Goal: Check status: Check status

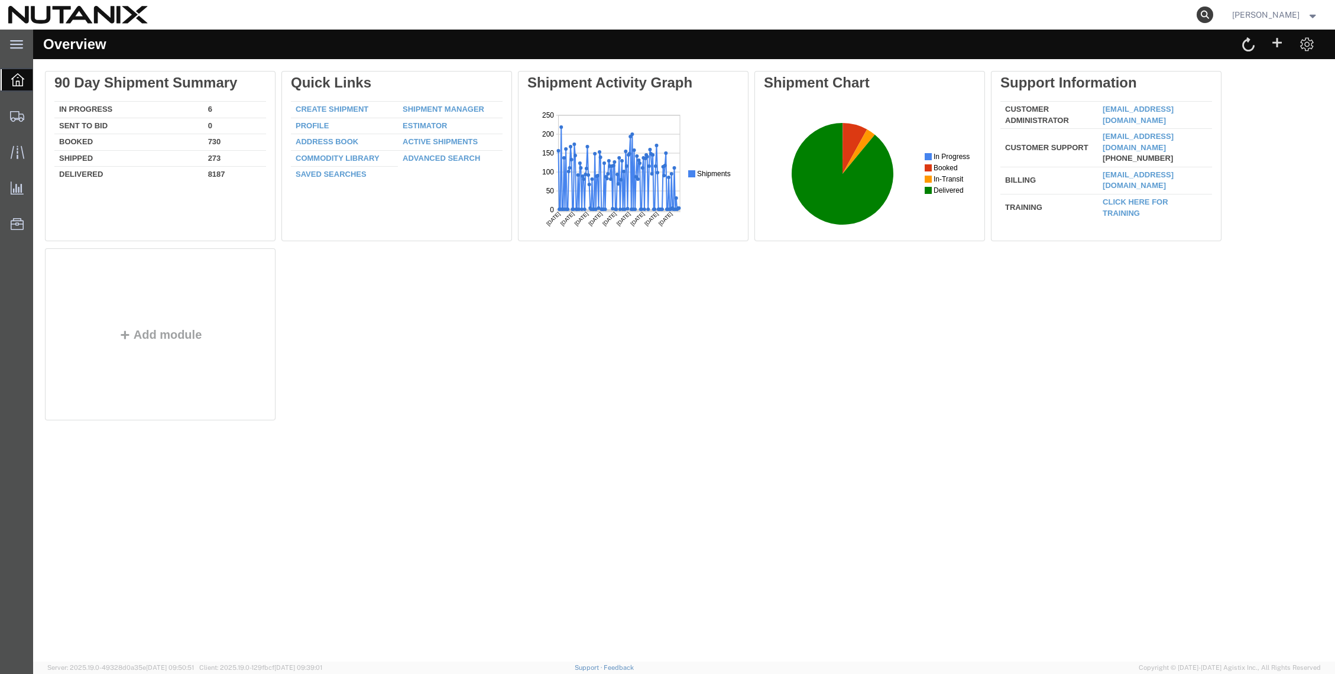
click at [1214, 13] on icon at bounding box center [1205, 15] width 17 height 17
paste input "56853532"
type input "56853532"
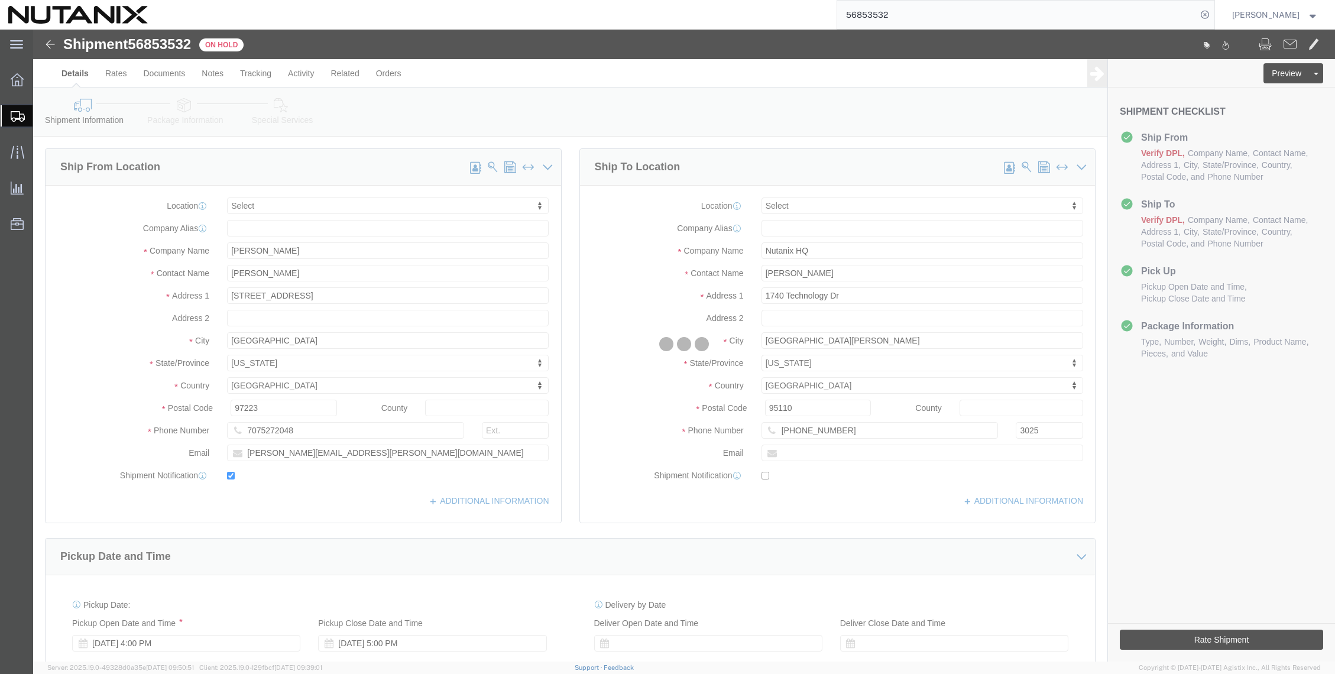
select select
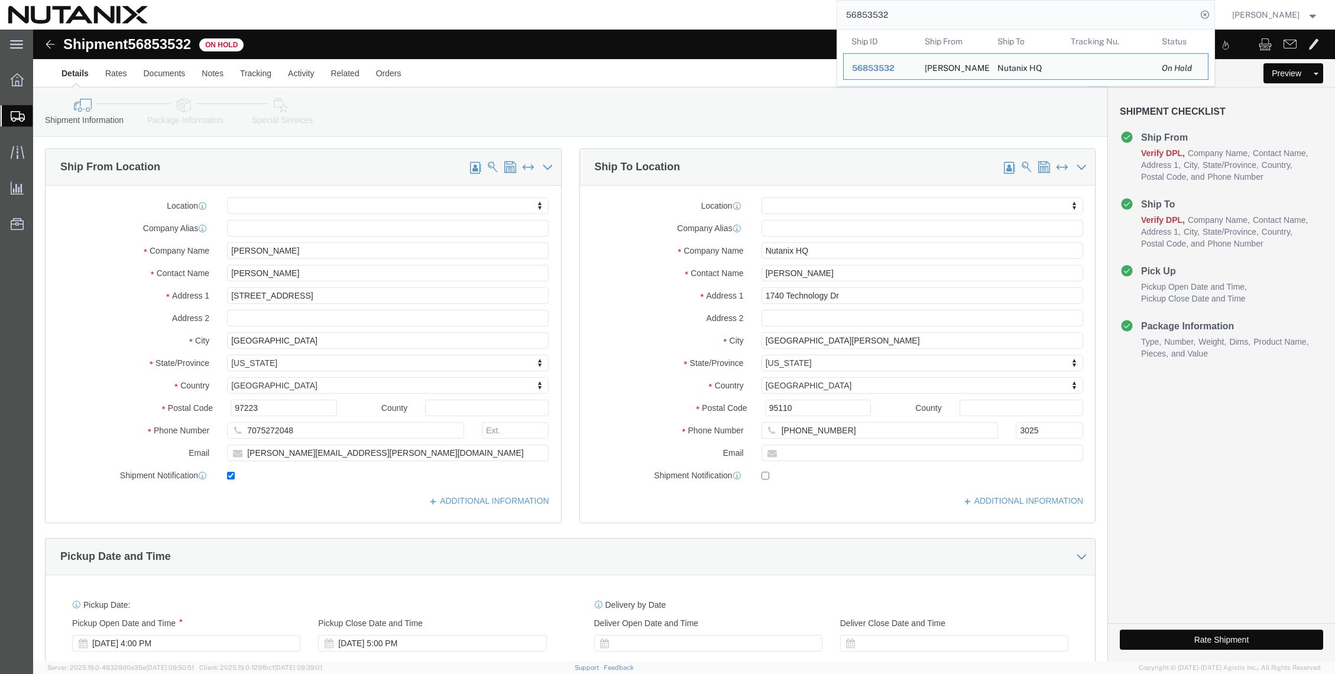
click at [305, 4] on div "56853532 Ship ID Ship From Ship To Tracking Nu. Status Ship ID 56853532 Ship Fr…" at bounding box center [685, 15] width 1059 height 30
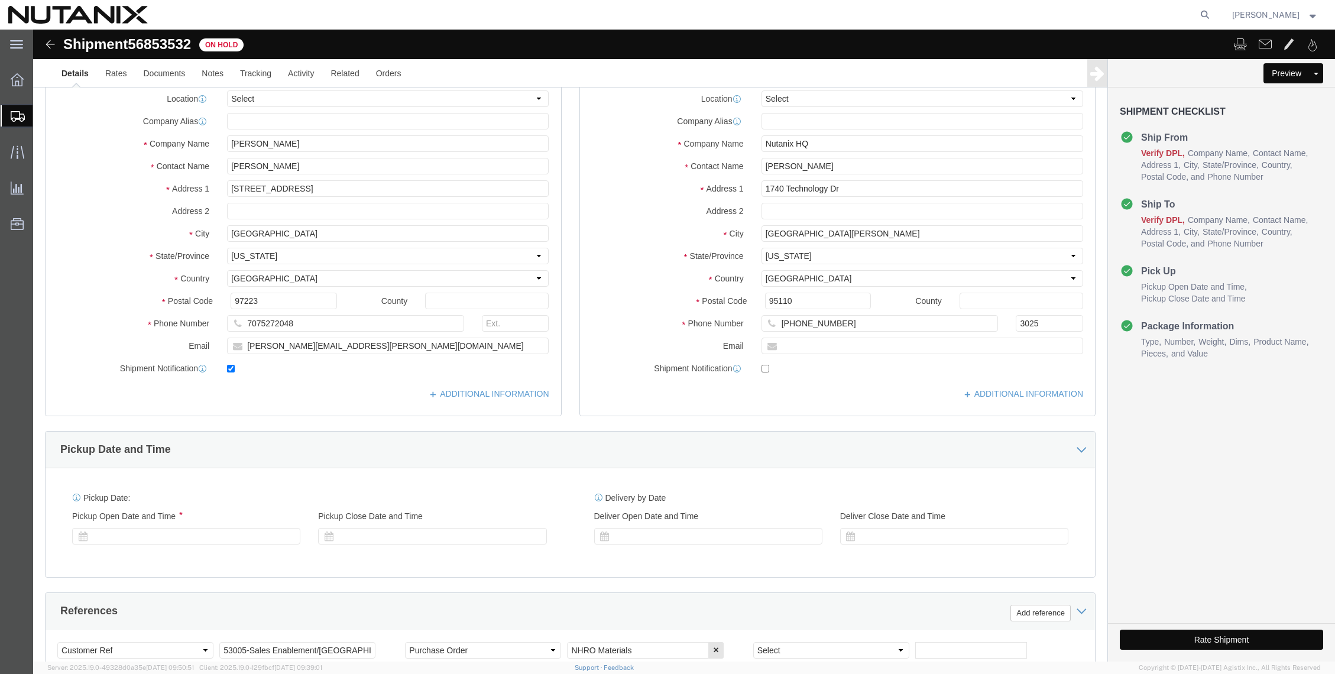
select select
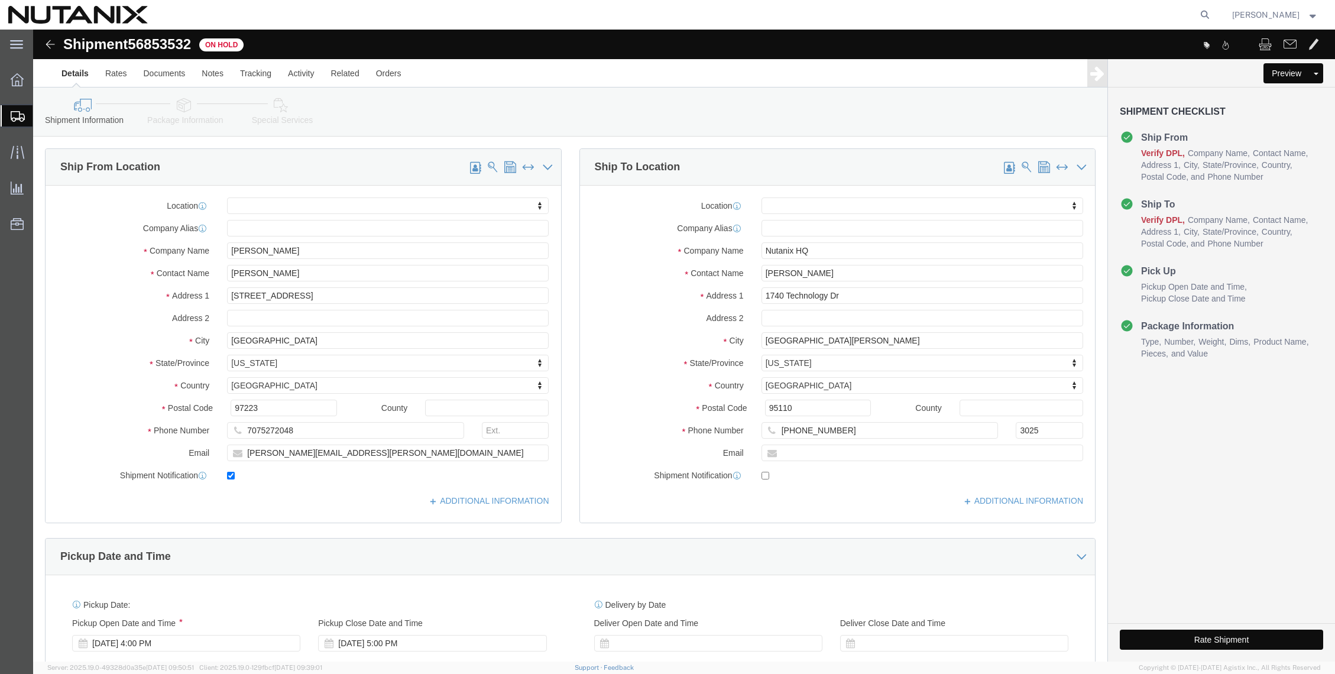
click div "Shipment 56853532 On Hold"
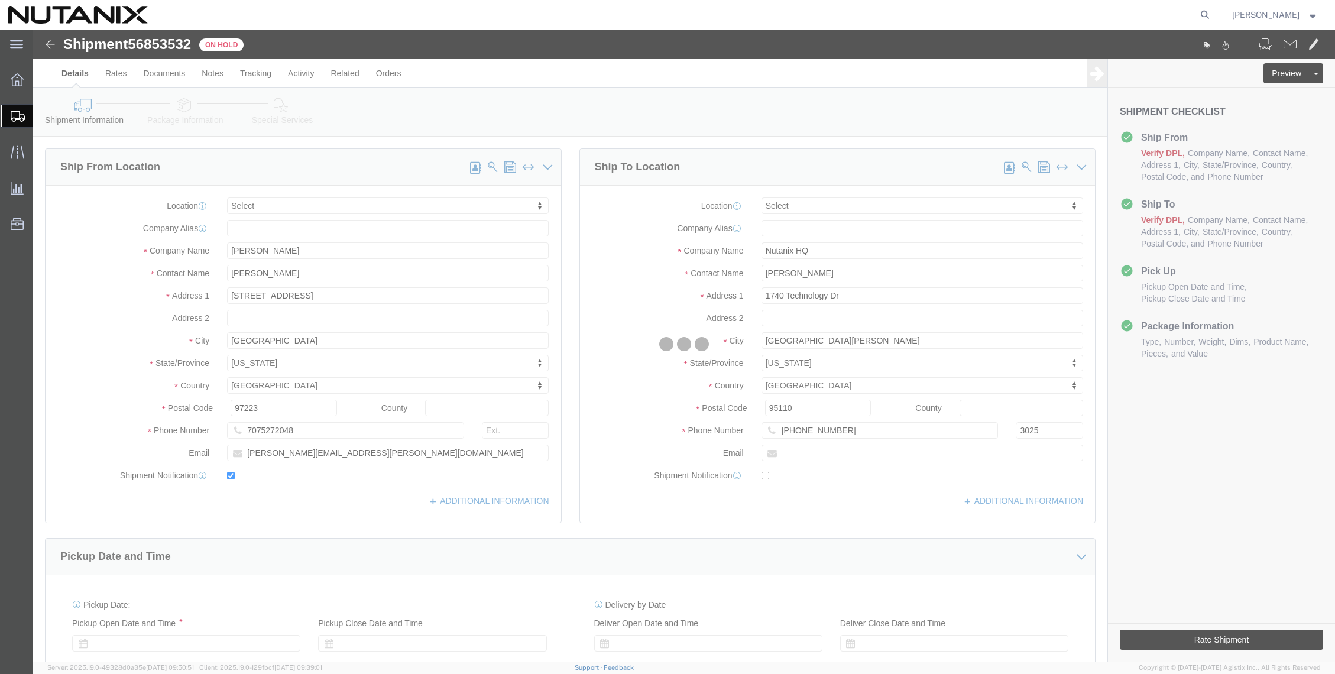
select select
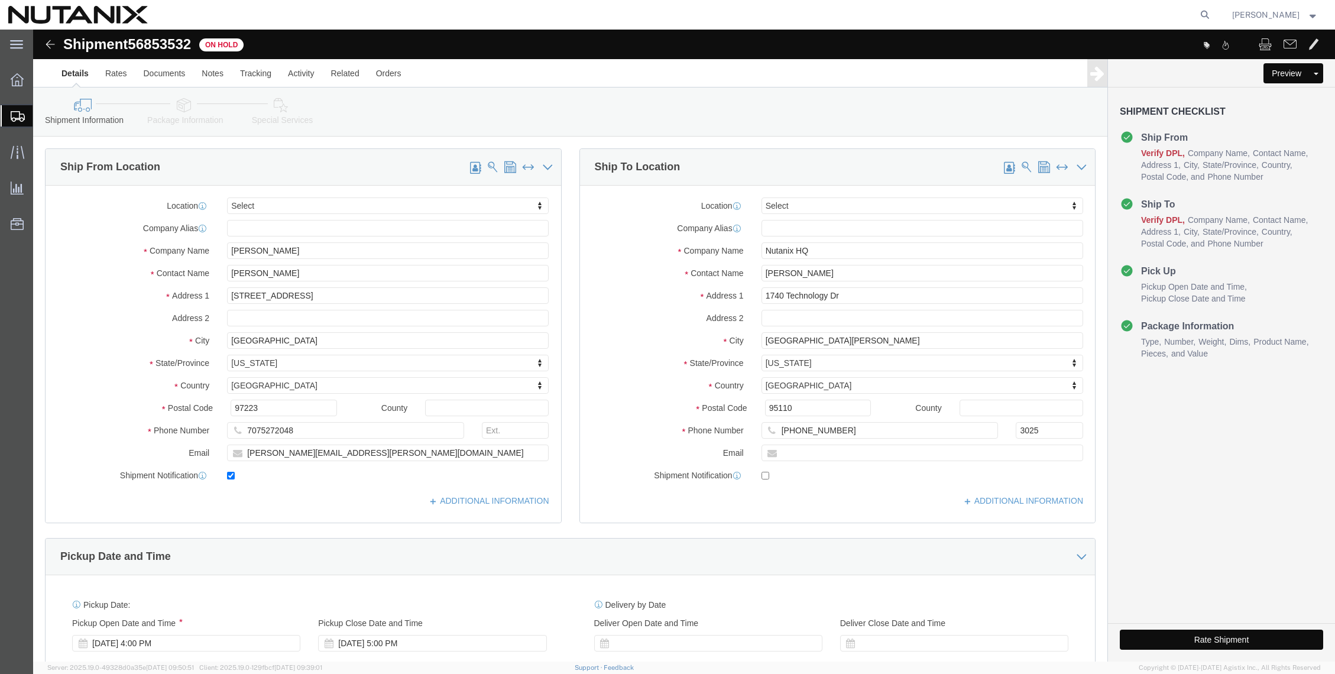
select select
click div
click at [1214, 15] on icon at bounding box center [1205, 15] width 17 height 17
paste input "56853092"
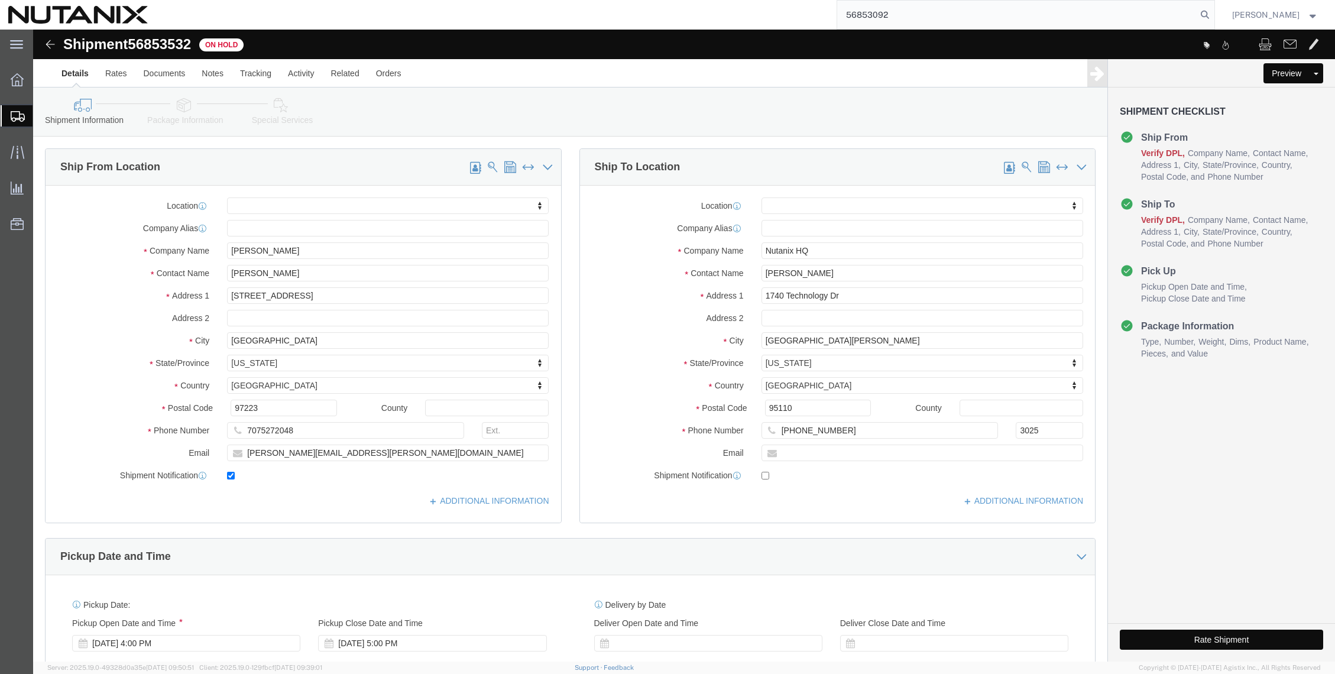
type input "56853092"
select select
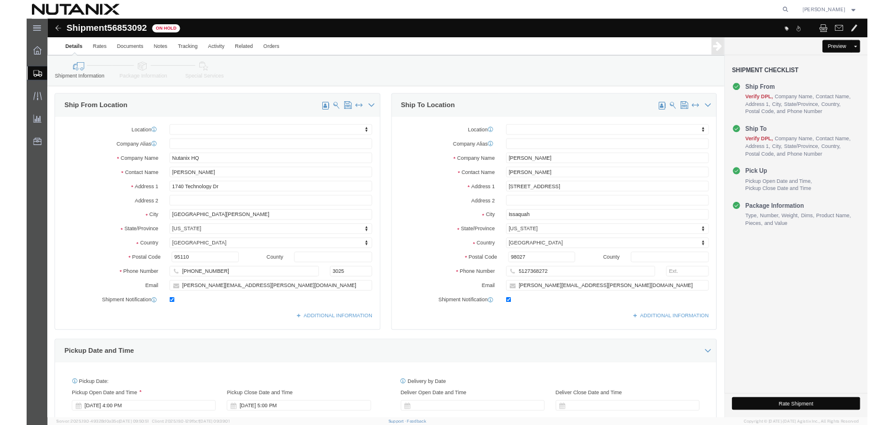
scroll to position [25, 0]
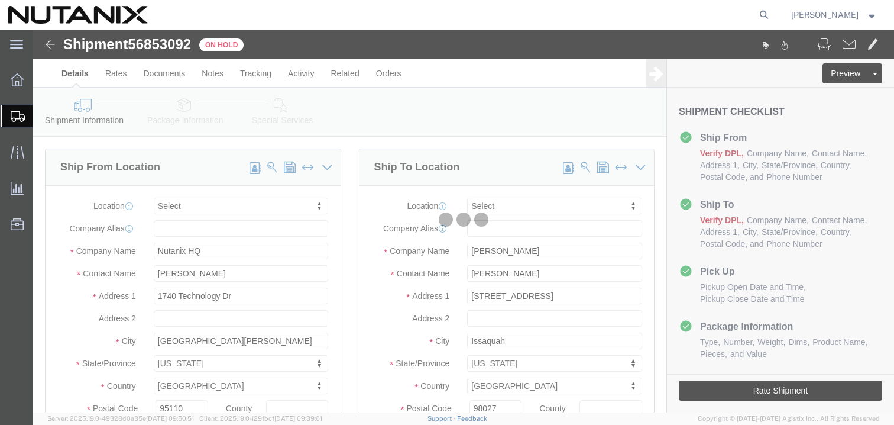
select select
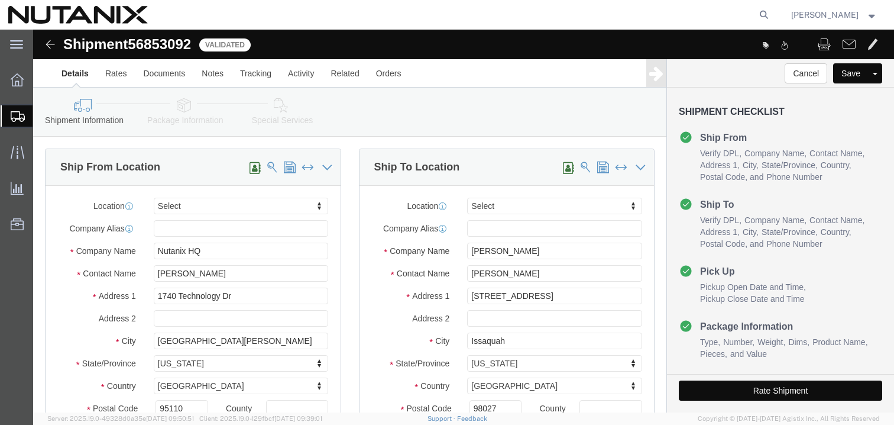
select select
click at [772, 12] on icon at bounding box center [764, 15] width 17 height 17
paste input "56853532"
type input "56853532"
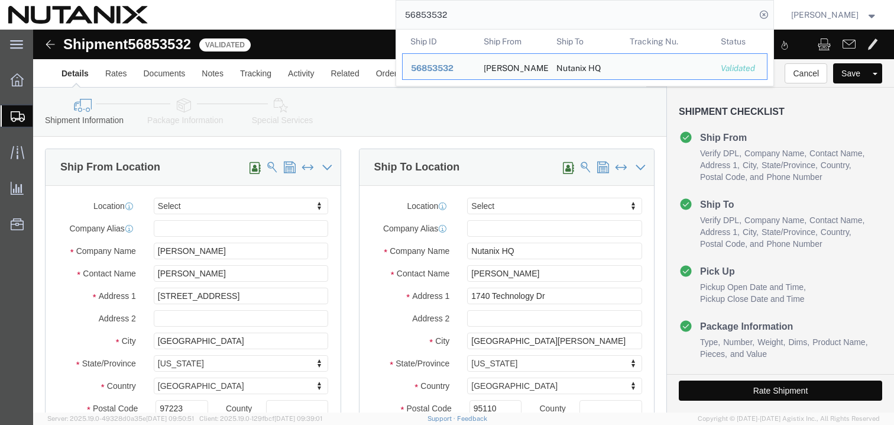
click div "Shipment Information Package Information Special Services"
